Goal: Obtain resource: Download file/media

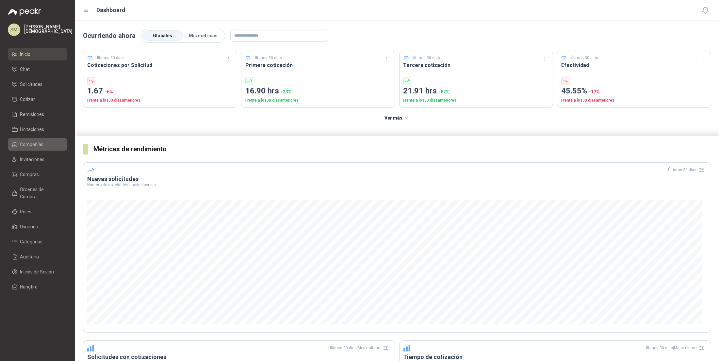
click at [36, 145] on span "Compañías" at bounding box center [32, 144] width 24 height 7
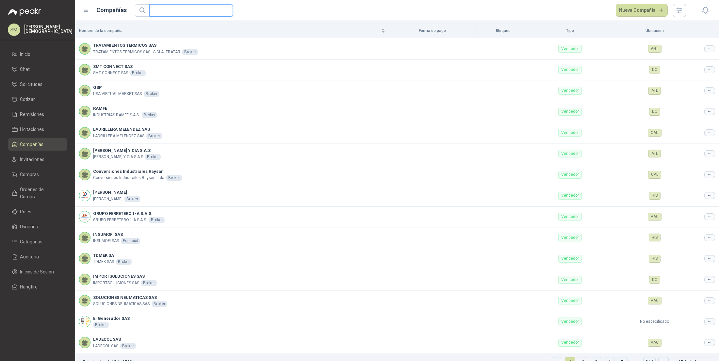
click at [184, 12] on input "text" at bounding box center [188, 11] width 71 height 12
type input "******"
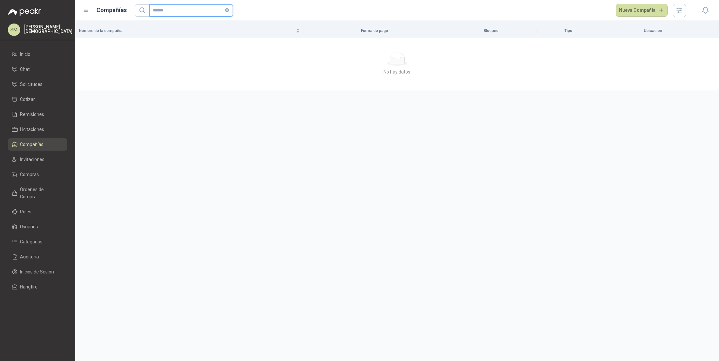
drag, startPoint x: 177, startPoint y: 12, endPoint x: 149, endPoint y: 12, distance: 27.4
click at [149, 12] on span "******" at bounding box center [191, 10] width 84 height 12
type input "*"
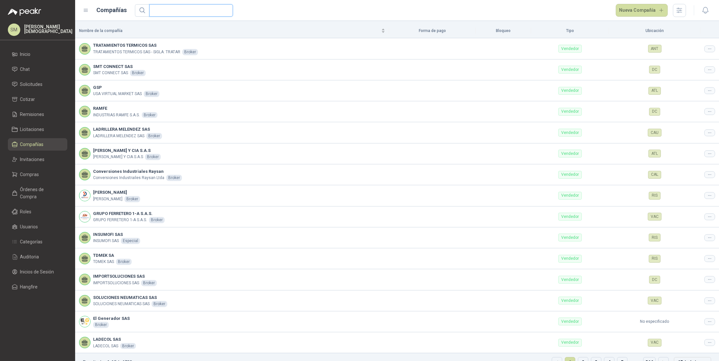
click at [176, 7] on input "text" at bounding box center [188, 11] width 71 height 12
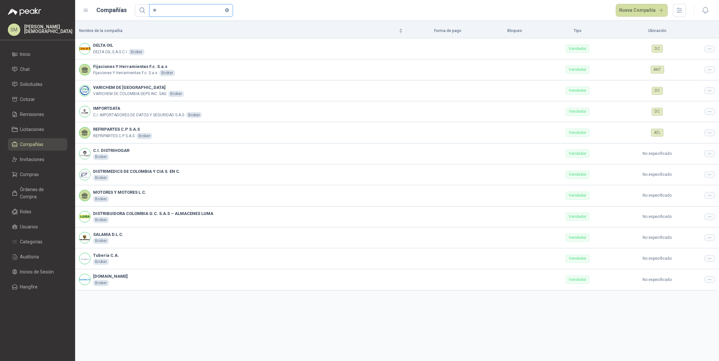
type input "*"
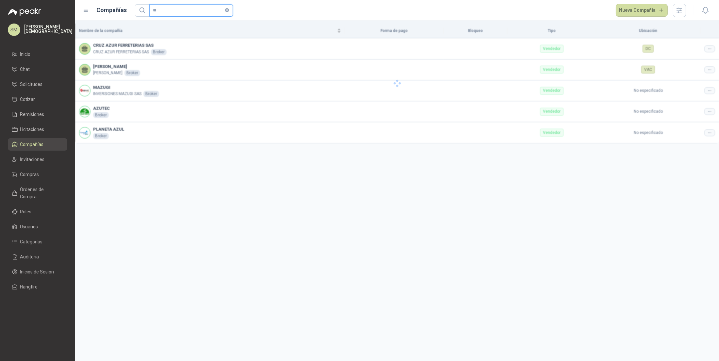
type input "*"
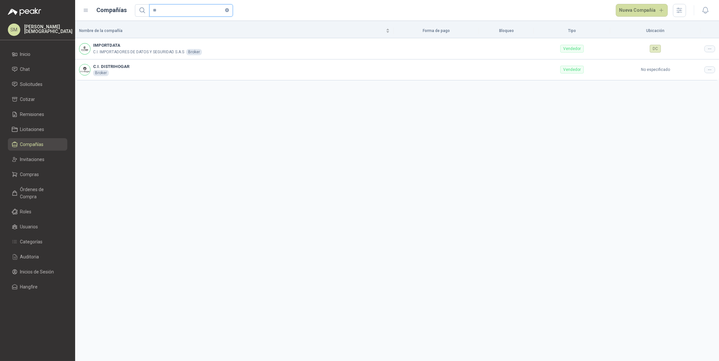
type input "*"
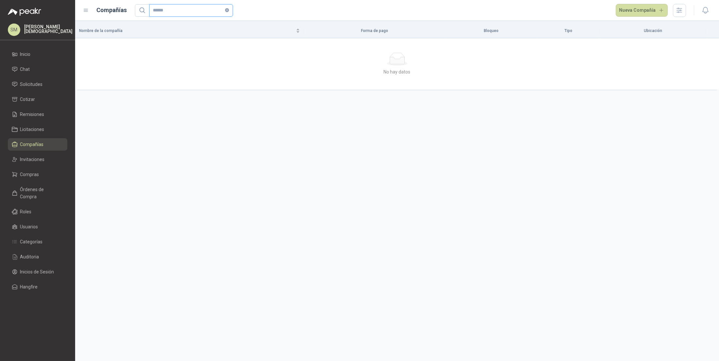
type input "******"
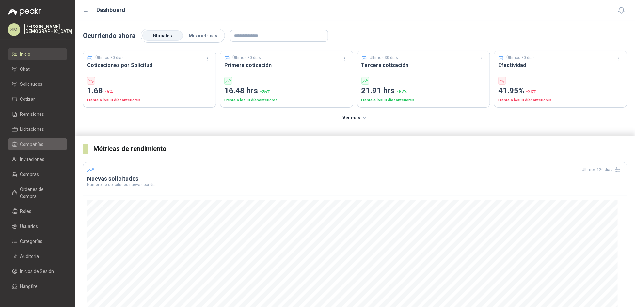
click at [35, 142] on span "Compañías" at bounding box center [32, 144] width 24 height 7
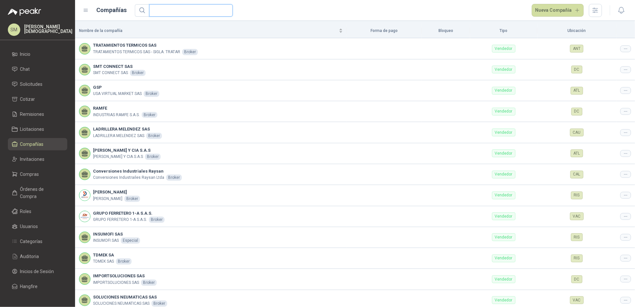
click at [190, 11] on input "text" at bounding box center [188, 11] width 71 height 12
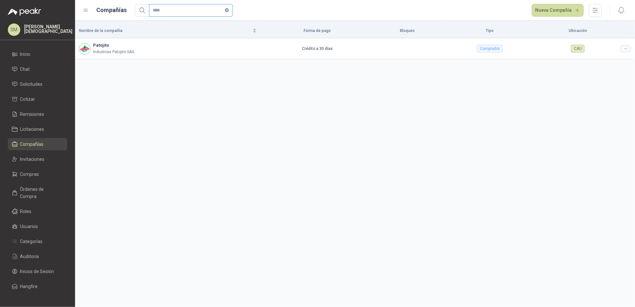
type input "****"
click at [37, 173] on span "Compras" at bounding box center [29, 174] width 19 height 7
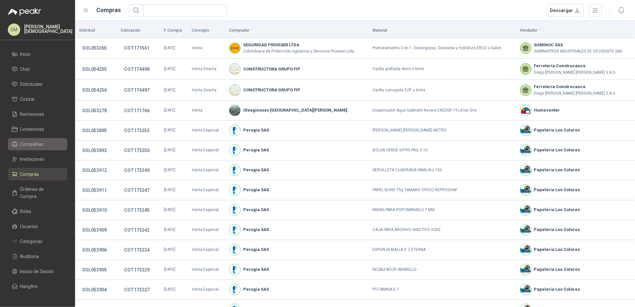
click at [39, 145] on span "Compañías" at bounding box center [32, 144] width 24 height 7
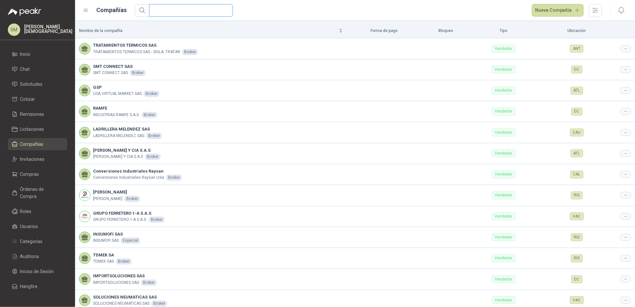
click at [196, 10] on input "text" at bounding box center [188, 11] width 71 height 12
type input "****"
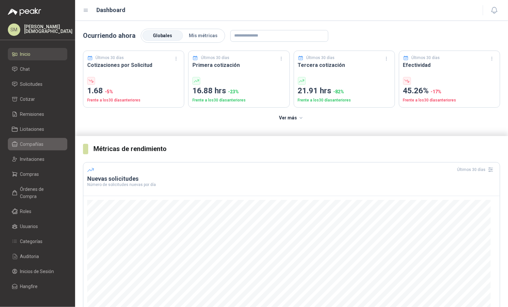
click at [33, 141] on span "Compañías" at bounding box center [32, 144] width 24 height 7
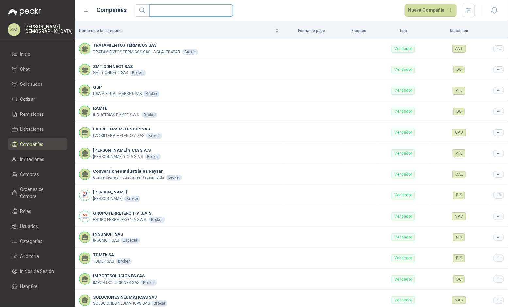
click at [216, 12] on input "text" at bounding box center [188, 11] width 71 height 12
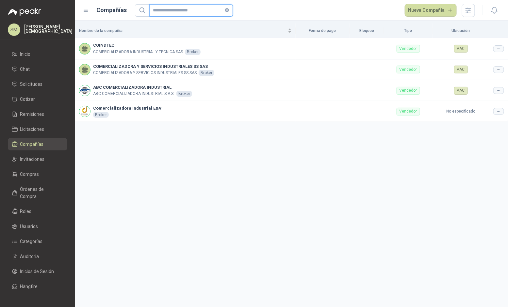
type input "**********"
click at [38, 54] on li "Inicio" at bounding box center [38, 54] width 52 height 7
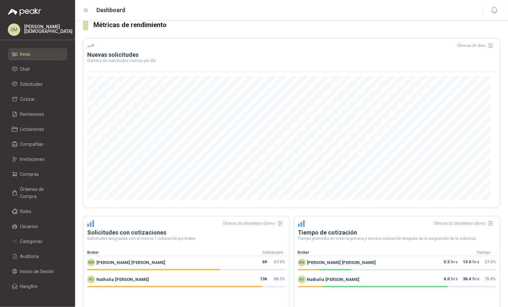
scroll to position [146, 0]
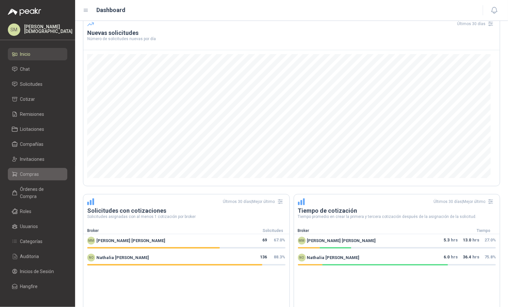
click at [33, 171] on span "Compras" at bounding box center [29, 174] width 19 height 7
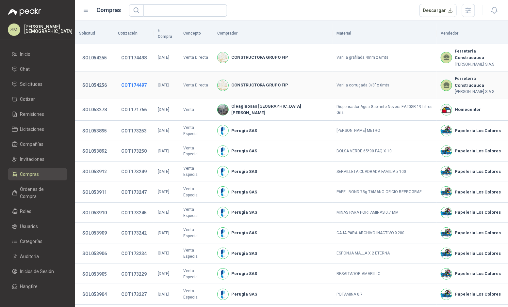
click at [127, 79] on button "COT174497" at bounding box center [134, 85] width 32 height 12
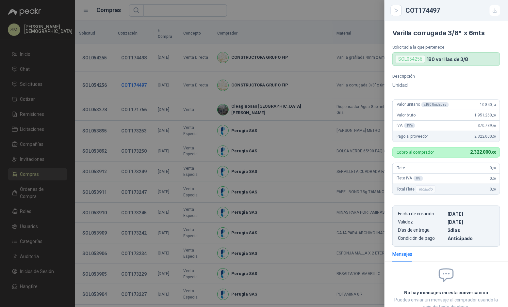
click at [127, 69] on div at bounding box center [254, 153] width 508 height 307
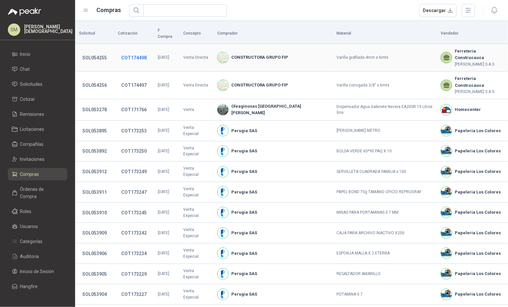
click at [134, 52] on button "COT174498" at bounding box center [134, 58] width 32 height 12
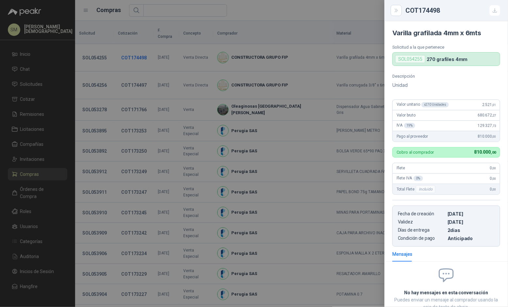
click at [134, 45] on div at bounding box center [254, 153] width 508 height 307
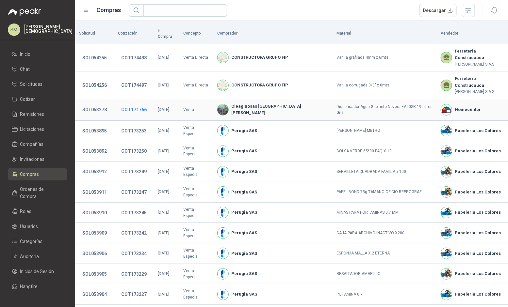
click at [138, 104] on button "COT171766" at bounding box center [134, 110] width 32 height 12
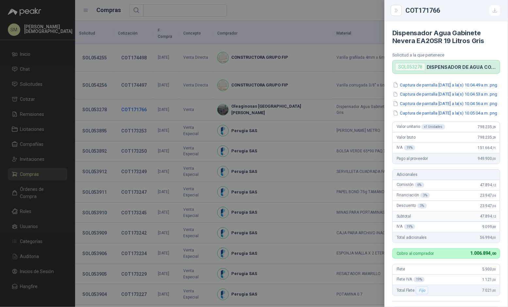
scroll to position [165, 0]
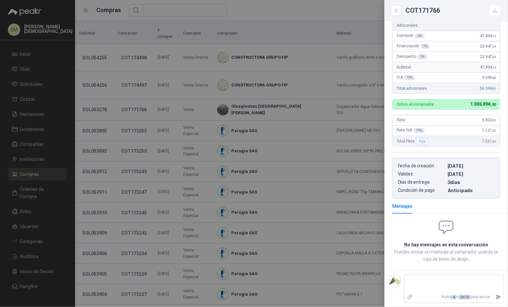
click at [224, 112] on div at bounding box center [254, 153] width 508 height 307
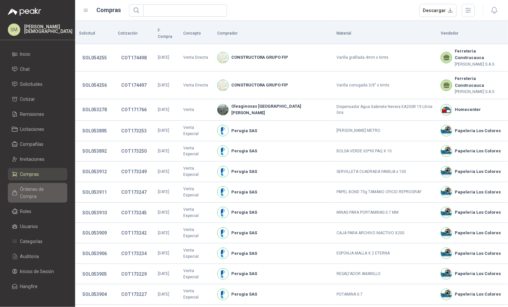
click at [39, 190] on span "Órdenes de Compra" at bounding box center [40, 193] width 41 height 14
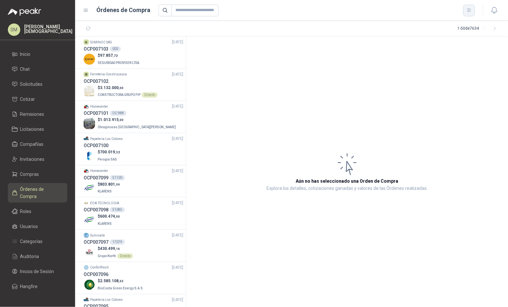
click at [471, 12] on icon "button" at bounding box center [469, 11] width 6 height 6
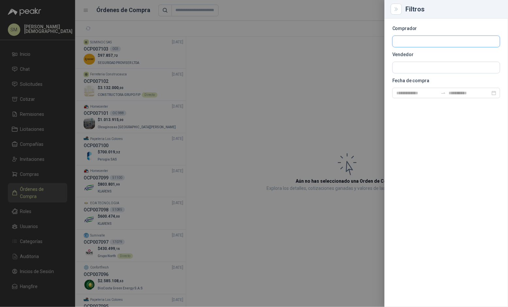
click at [435, 44] on input "text" at bounding box center [445, 41] width 107 height 11
type input "****"
click at [427, 57] on span "Industrias Patojito SAS -" at bounding box center [425, 58] width 34 height 3
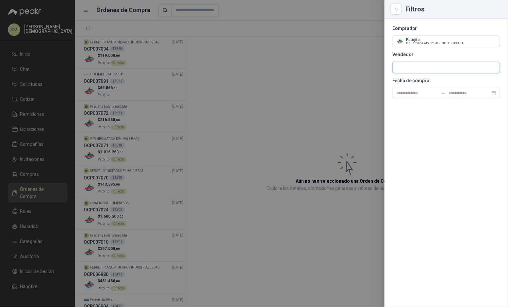
click at [426, 47] on input "text" at bounding box center [445, 41] width 107 height 11
type input "*****"
click at [423, 84] on span "NIT : 900420715" at bounding box center [419, 85] width 23 height 3
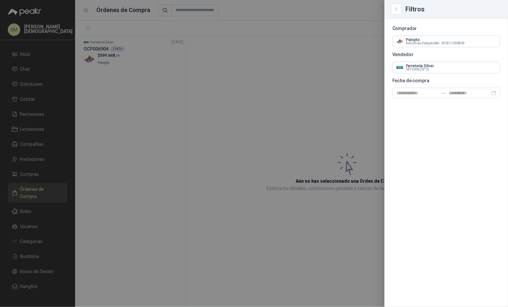
click at [306, 69] on div at bounding box center [254, 153] width 508 height 307
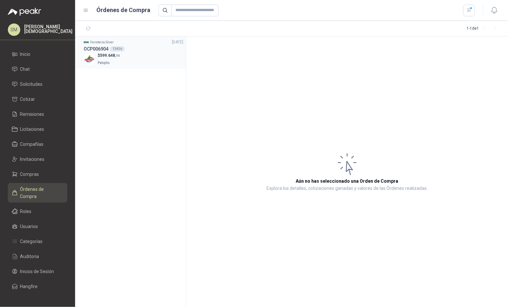
click at [159, 57] on div "$ 599.648 ,11 Patojito" at bounding box center [134, 59] width 100 height 13
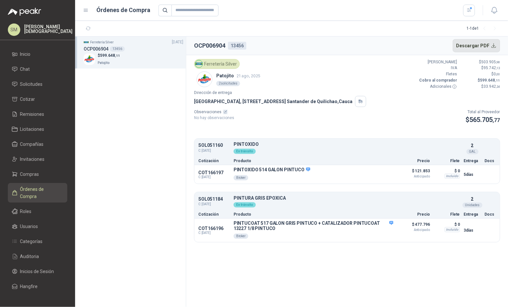
click at [476, 48] on button "Descargar PDF" at bounding box center [477, 45] width 48 height 13
